Goal: Entertainment & Leisure: Consume media (video, audio)

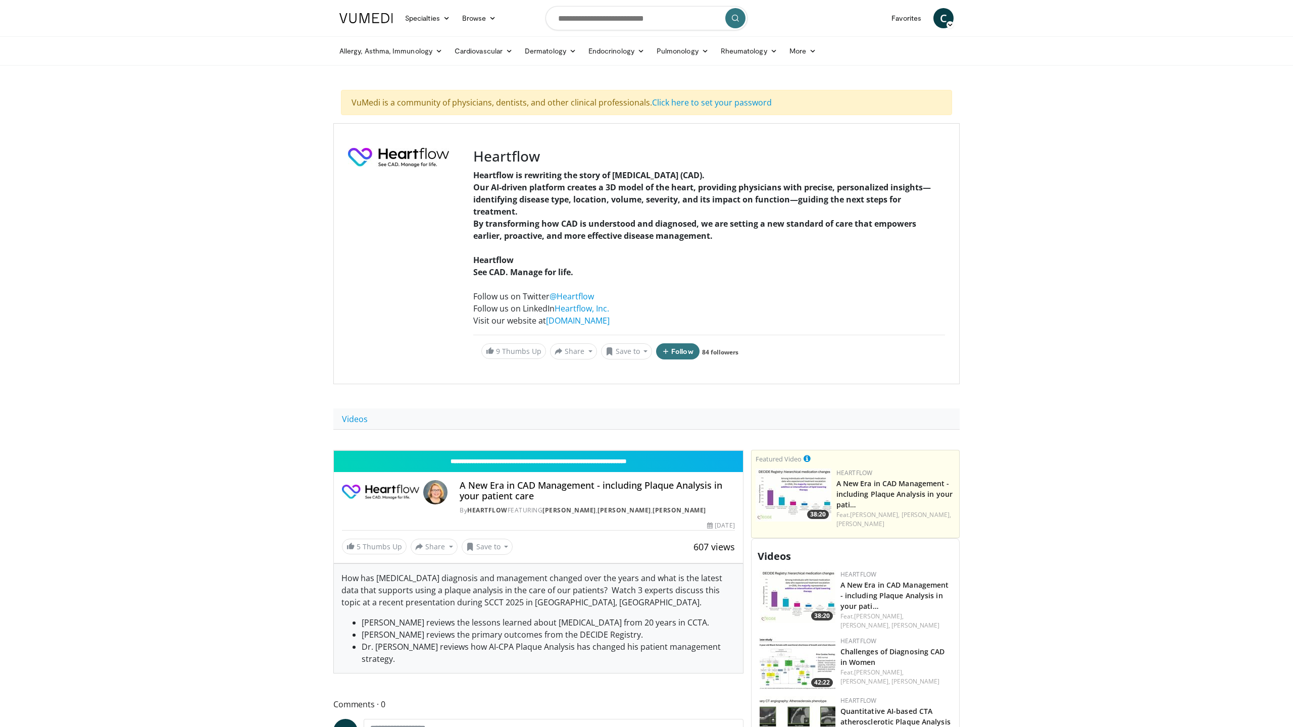
scroll to position [315, 0]
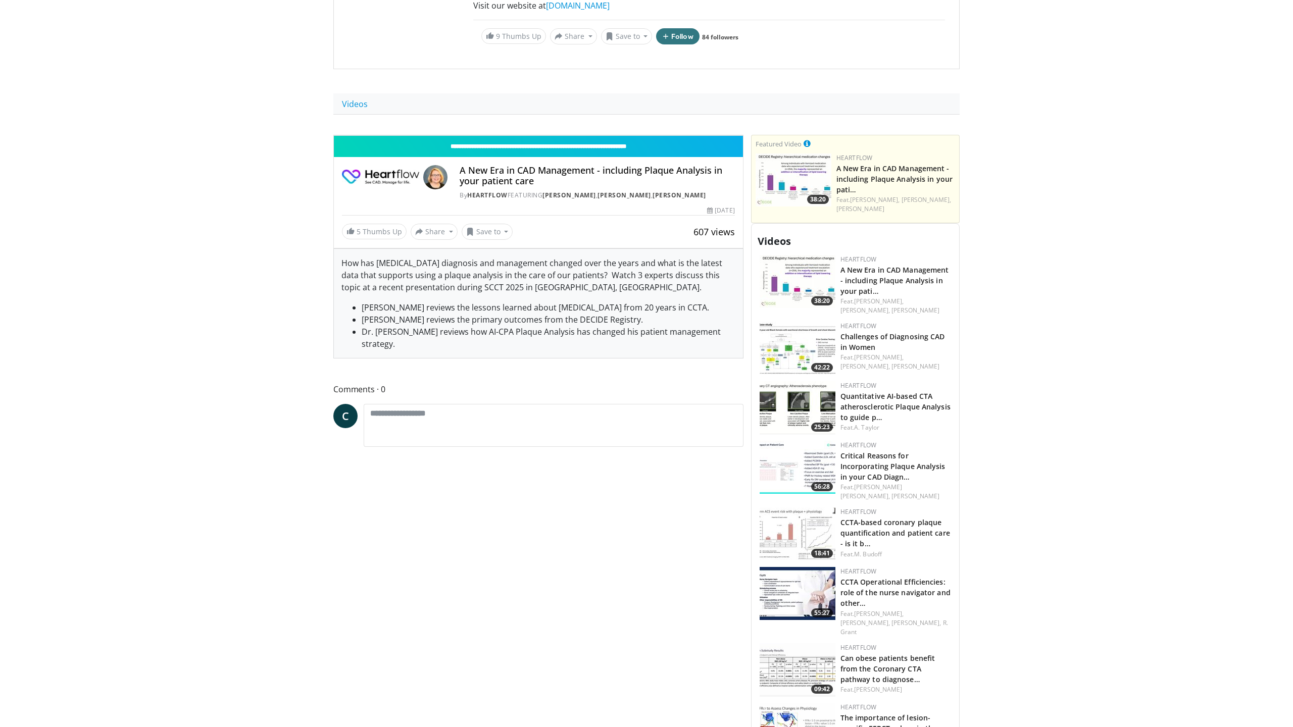
click at [334, 135] on span "Video Player" at bounding box center [344, 125] width 20 height 20
